Goal: Task Accomplishment & Management: Manage account settings

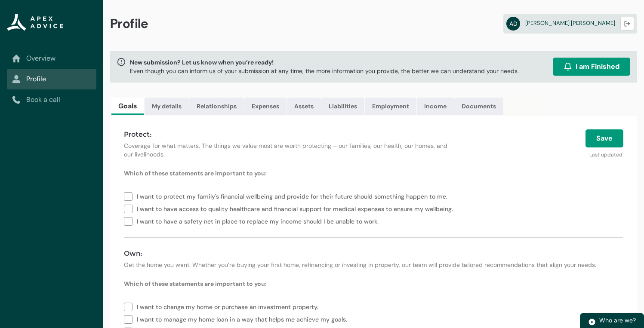
click at [131, 194] on label "I want to protect my family's financial wellbeing and provide for their future …" at bounding box center [287, 196] width 327 height 12
click at [130, 218] on label "I want to have a safety net in place to replace my income should I be unable to…" at bounding box center [253, 221] width 258 height 12
click at [130, 221] on label "I want to have a safety net in place to replace my income should I be unable to…" at bounding box center [253, 221] width 258 height 12
type lightning-checkbox-group "I want to protect my family's financial wellbeing and provide for their future …"
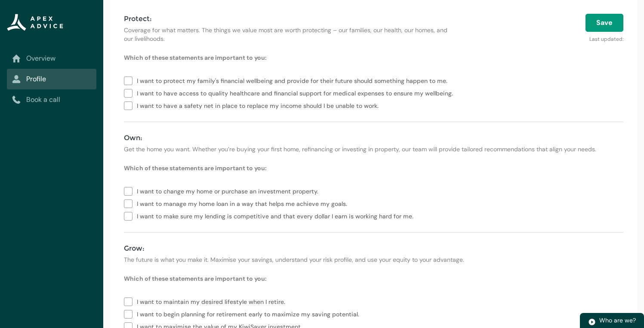
scroll to position [143, 0]
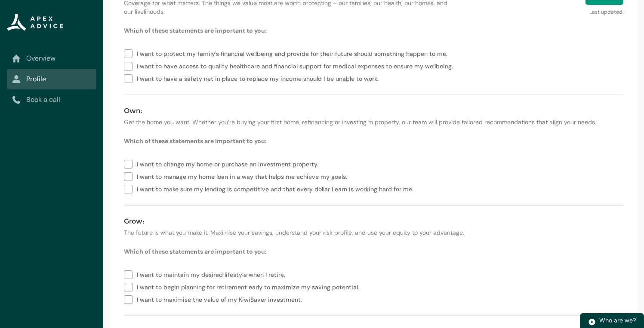
click at [129, 163] on label "I want to change my home or purchase an investment property." at bounding box center [223, 163] width 198 height 12
click at [129, 176] on label "I want to manage my home loan in a way that helps me achieve my goals." at bounding box center [237, 176] width 227 height 12
click at [129, 188] on label "I want to make sure my lending is competitive and that every dollar I earn is w…" at bounding box center [270, 188] width 293 height 12
type lightning-checkbox-group "I want to change my home or purchase an investment property.,I want to manage m…"
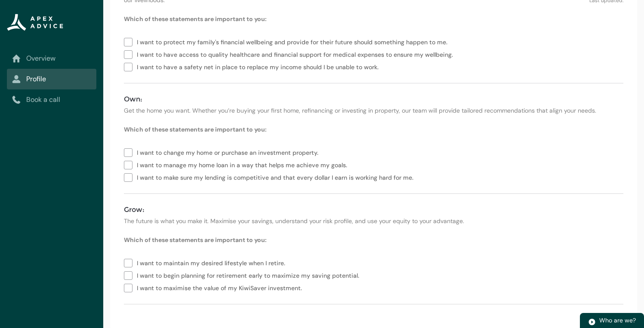
scroll to position [155, 0]
click at [131, 261] on label "I want to maintain my desired lifestyle when I retire." at bounding box center [206, 262] width 165 height 12
type lightning-checkbox-group "I want to maintain my desired lifestyle when I retire."
drag, startPoint x: 584, startPoint y: 244, endPoint x: 590, endPoint y: 220, distance: 25.2
click at [590, 226] on form "Which of these statements are important to you: I want to protect my family's f…" at bounding box center [373, 159] width 499 height 290
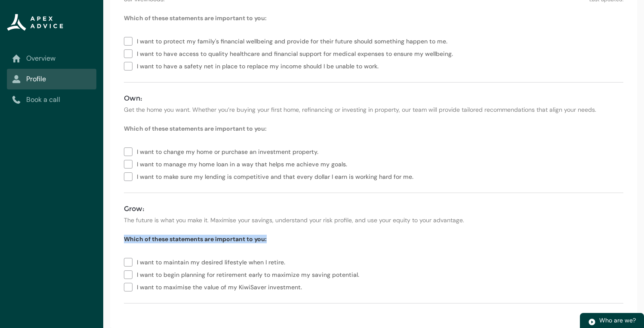
scroll to position [0, 0]
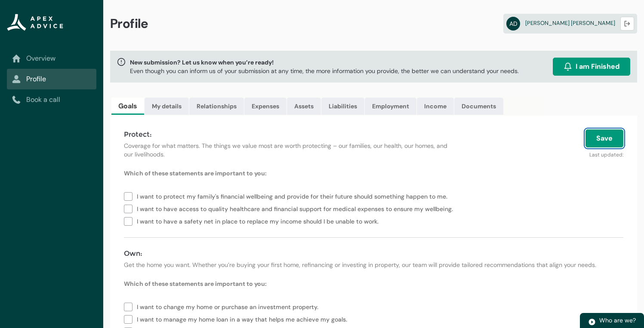
click at [614, 136] on button "Save" at bounding box center [604, 138] width 38 height 18
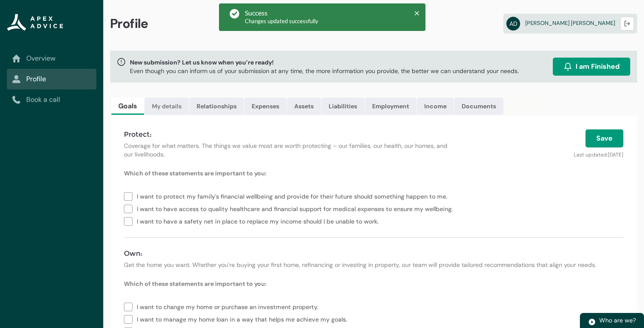
click at [175, 107] on link "My details" at bounding box center [167, 106] width 44 height 17
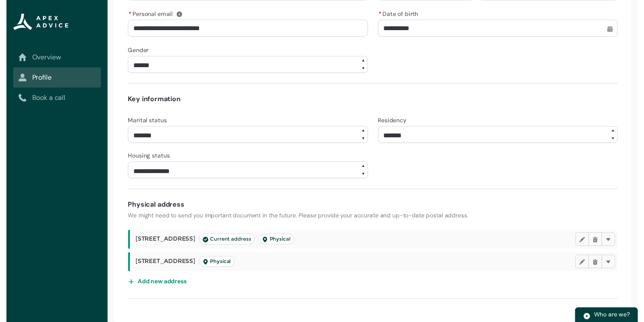
scroll to position [272, 0]
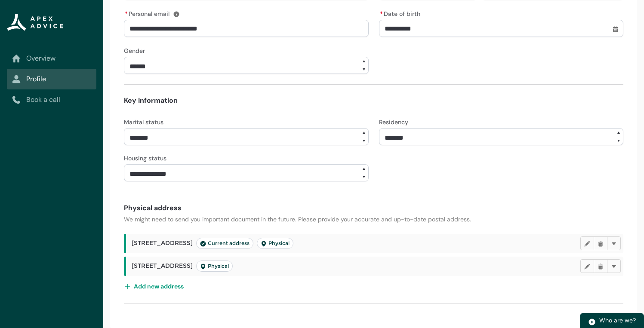
click at [147, 266] on span "[STREET_ADDRESS] Physical" at bounding box center [182, 266] width 101 height 11
click at [616, 265] on lightning-primitive-icon "button" at bounding box center [614, 266] width 6 height 6
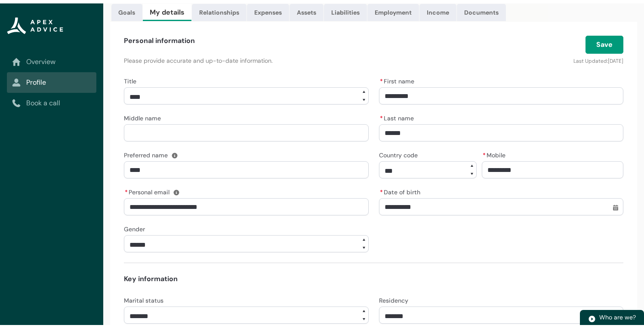
scroll to position [0, 0]
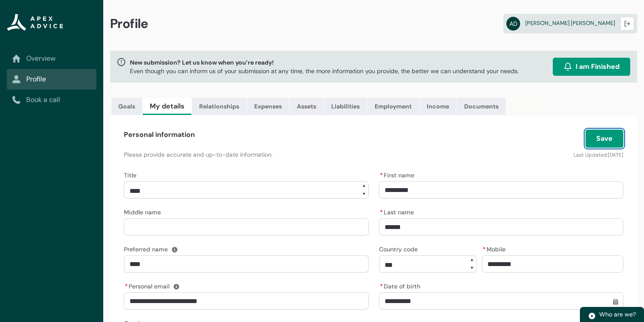
click at [598, 139] on button "Save" at bounding box center [604, 138] width 38 height 18
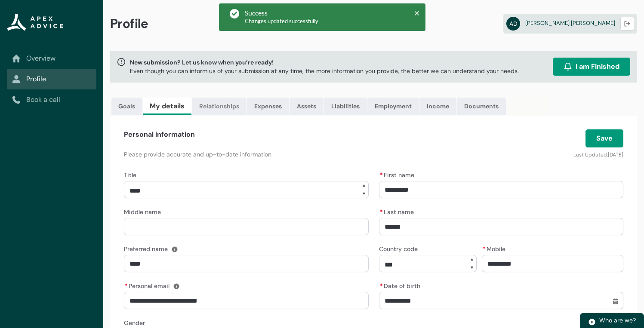
click at [208, 108] on link "Relationships" at bounding box center [219, 106] width 55 height 17
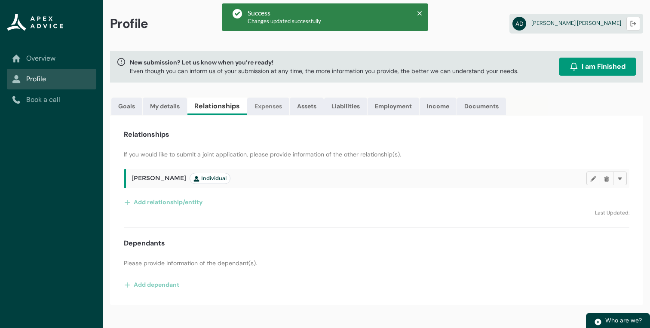
click at [268, 109] on link "Expenses" at bounding box center [268, 106] width 42 height 17
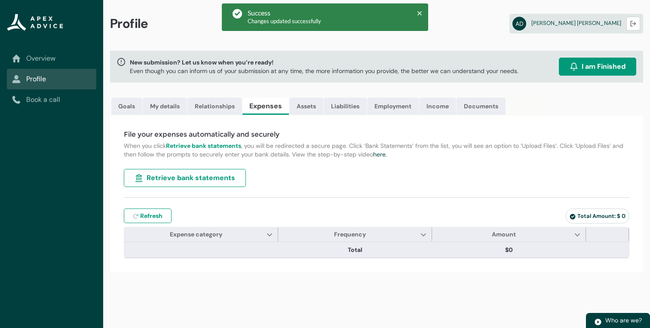
click at [181, 181] on span "Retrieve bank statements" at bounding box center [191, 178] width 89 height 10
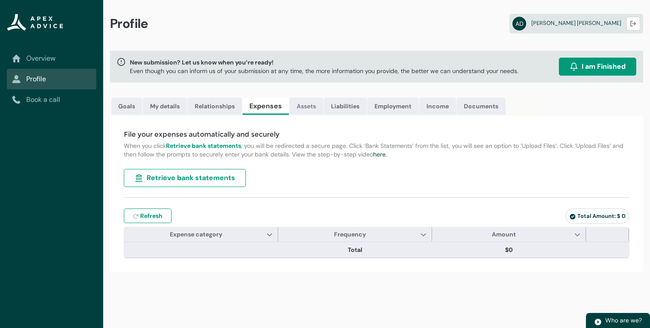
click at [302, 106] on link "Assets" at bounding box center [307, 106] width 34 height 17
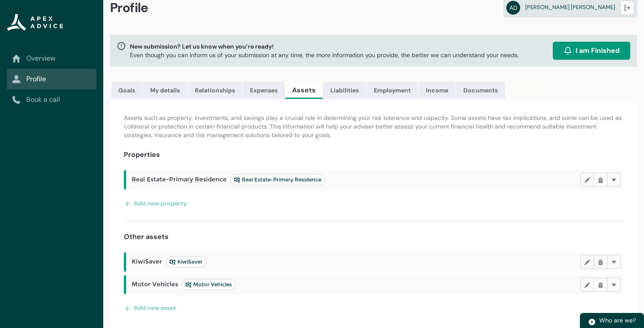
scroll to position [16, 0]
click at [614, 259] on lightning-primitive-icon "button" at bounding box center [614, 261] width 6 height 6
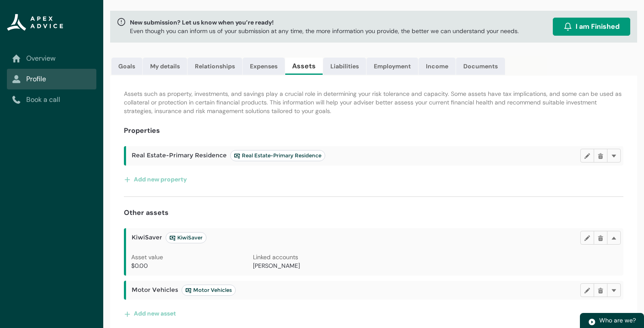
scroll to position [46, 0]
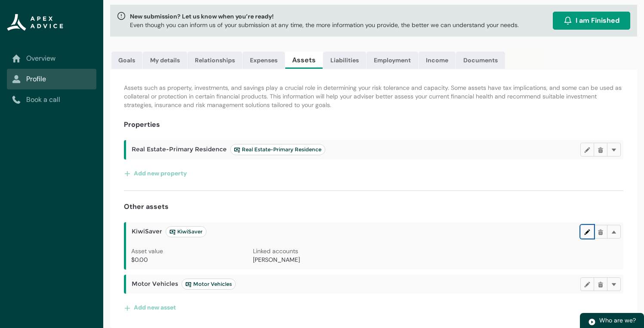
click at [591, 232] on button "Edit" at bounding box center [587, 232] width 14 height 14
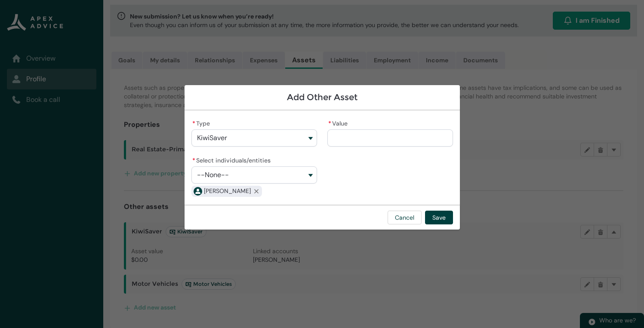
click at [245, 174] on button "--None--" at bounding box center [254, 174] width 126 height 17
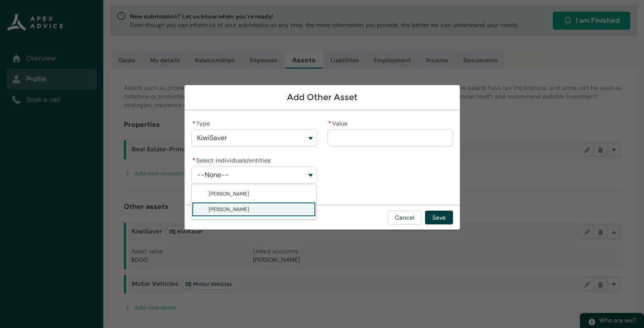
click at [238, 211] on span "[PERSON_NAME]" at bounding box center [229, 209] width 40 height 7
type lightning-combobox "001Q900000EI4WXIA1"
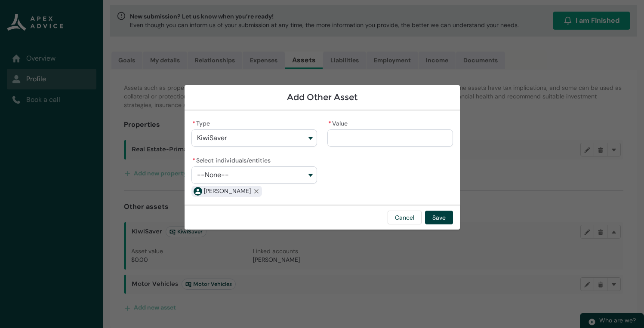
click at [363, 135] on input "* Value" at bounding box center [390, 137] width 126 height 17
type lightning-primitive-input-simple "7"
type input "*"
type lightning-primitive-input-simple "78"
type input "**"
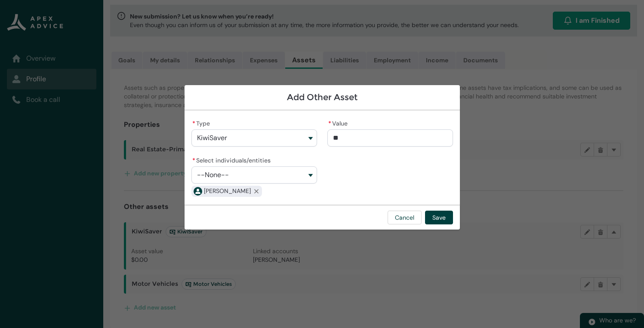
type lightning-primitive-input-simple "780"
type input "***"
type lightning-primitive-input-simple "7800"
type input "****"
type lightning-primitive-input-simple "78000"
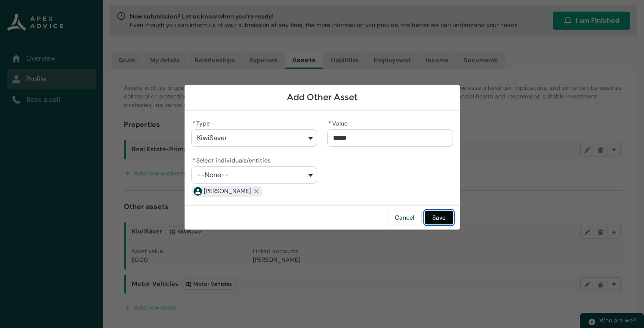
type input "**********"
click at [448, 220] on button "Save" at bounding box center [439, 218] width 28 height 14
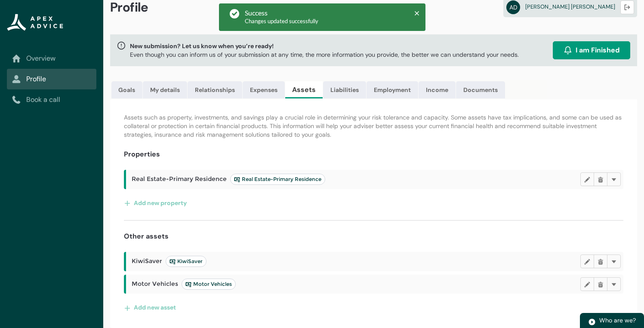
scroll to position [16, 0]
click at [612, 260] on lightning-primitive-icon "button" at bounding box center [614, 261] width 6 height 6
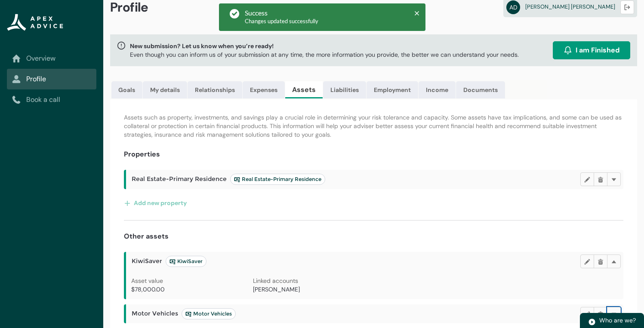
click at [616, 308] on button "Delete" at bounding box center [614, 314] width 14 height 14
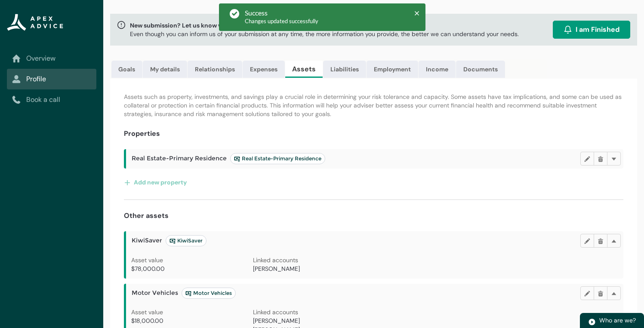
scroll to position [83, 0]
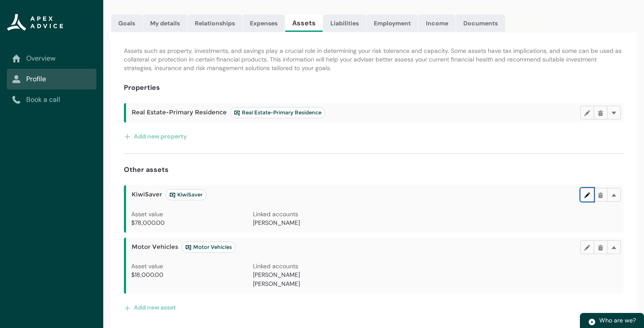
click at [587, 197] on lightning-primitive-icon "button" at bounding box center [587, 194] width 6 height 6
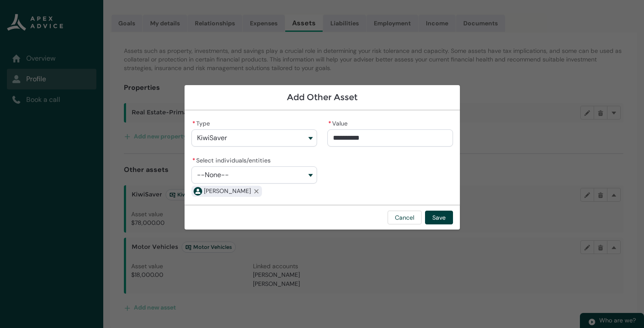
click at [254, 178] on button "--None--" at bounding box center [254, 174] width 126 height 17
click at [261, 193] on span "[PERSON_NAME]" at bounding box center [260, 194] width 102 height 9
type lightning-combobox "001Q900000EPLScIAP"
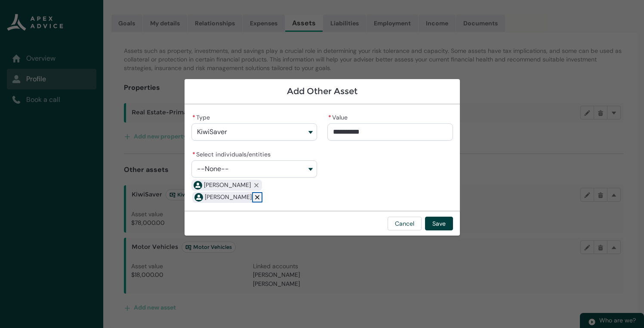
click at [254, 197] on lightning-primitive-icon "button" at bounding box center [257, 197] width 6 height 6
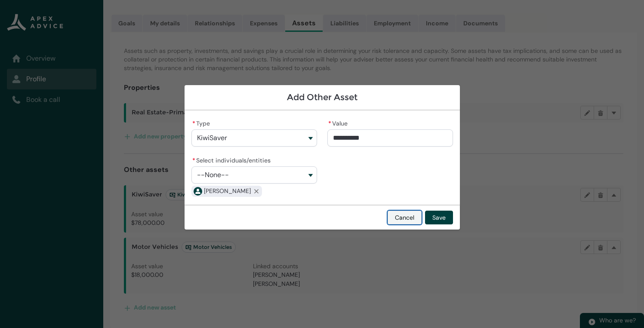
click at [412, 220] on button "Cancel" at bounding box center [405, 218] width 34 height 14
